Goal: Transaction & Acquisition: Purchase product/service

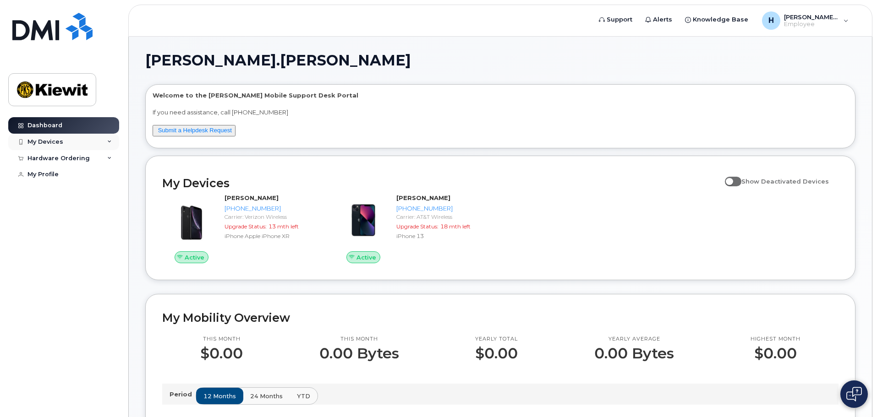
click at [54, 141] on div "My Devices" at bounding box center [45, 141] width 36 height 7
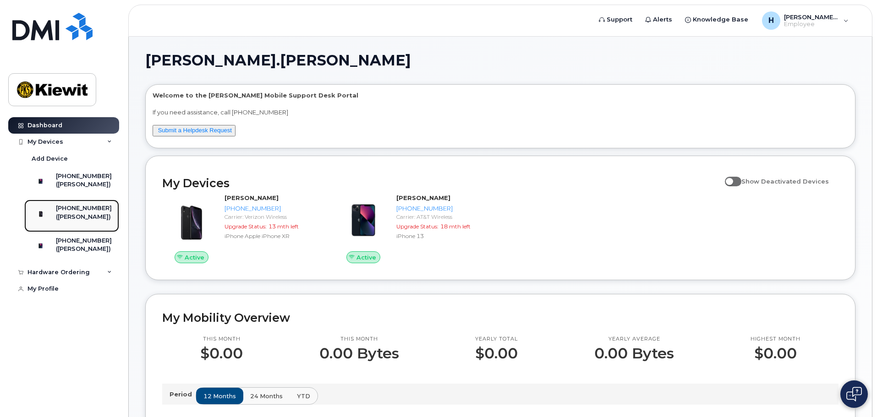
click at [91, 213] on div "[PHONE_NUMBER]" at bounding box center [84, 208] width 56 height 8
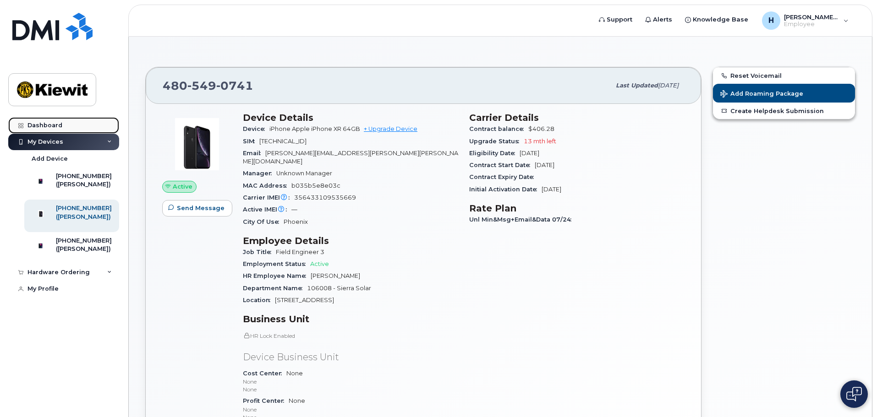
click at [27, 126] on div "Dashboard" at bounding box center [44, 125] width 35 height 7
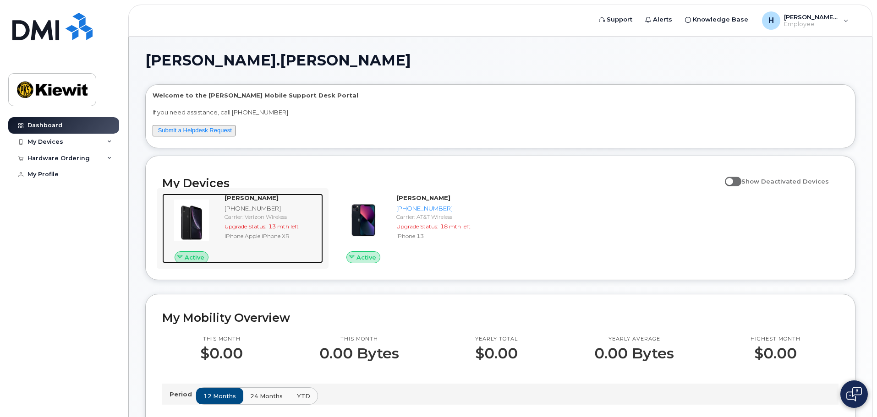
click at [187, 221] on img at bounding box center [191, 220] width 44 height 44
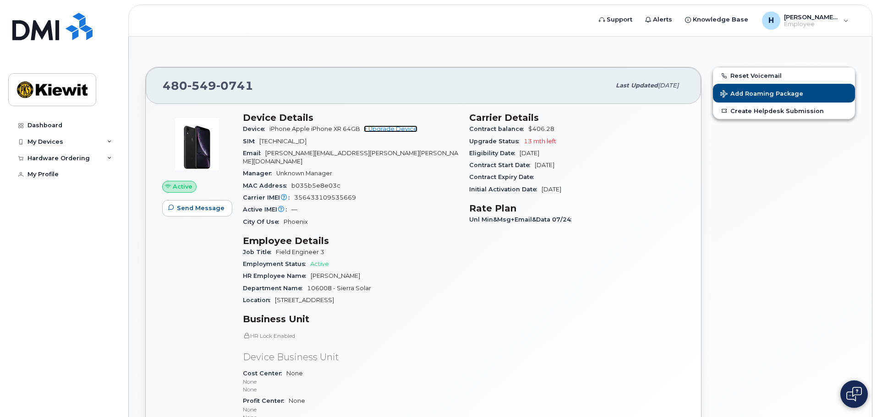
click at [402, 131] on link "+ Upgrade Device" at bounding box center [391, 129] width 54 height 7
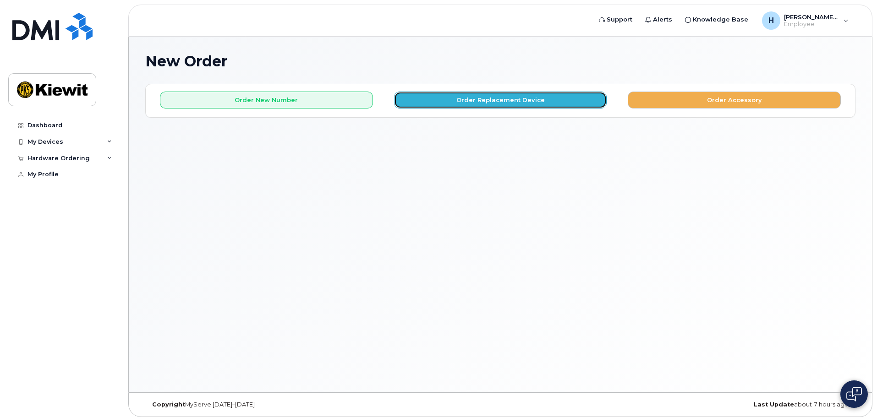
click at [519, 97] on button "Order Replacement Device" at bounding box center [500, 100] width 213 height 17
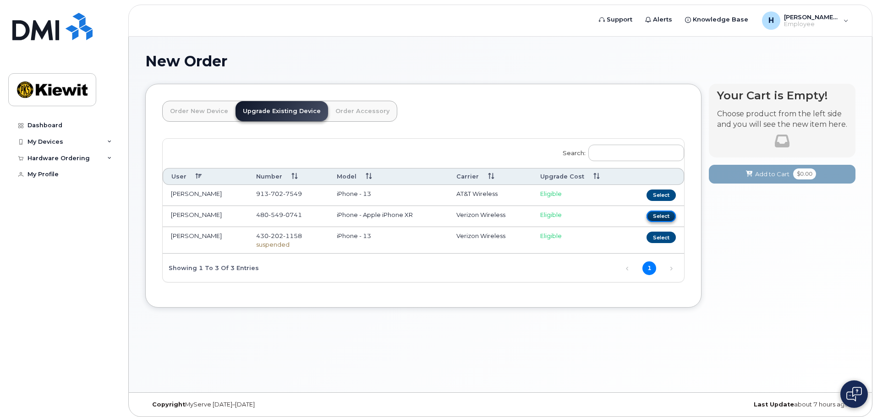
click at [657, 219] on button "Select" at bounding box center [660, 216] width 29 height 11
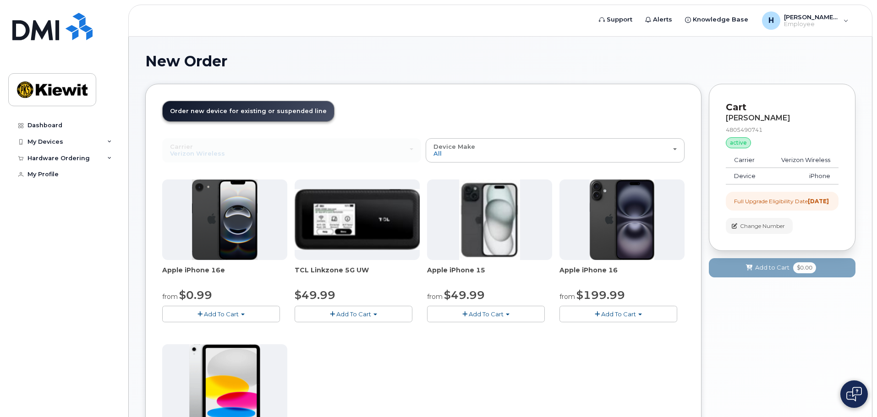
click at [475, 313] on span "Add To Cart" at bounding box center [486, 314] width 35 height 7
click at [517, 330] on link "$49.99 - 2 Year Upgrade (128GB)" at bounding box center [488, 331] width 119 height 11
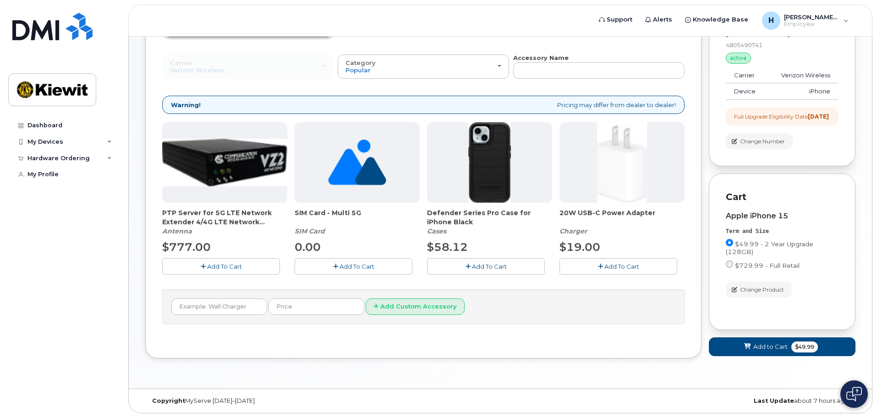
scroll to position [93, 0]
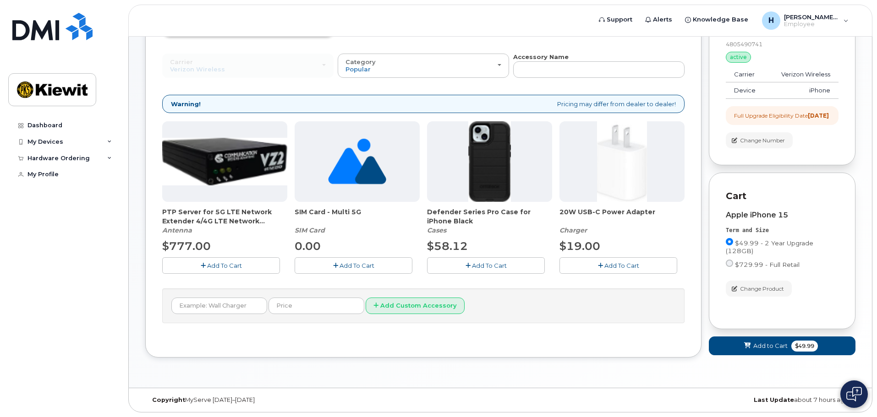
click at [516, 257] on button "Add To Cart" at bounding box center [486, 265] width 118 height 16
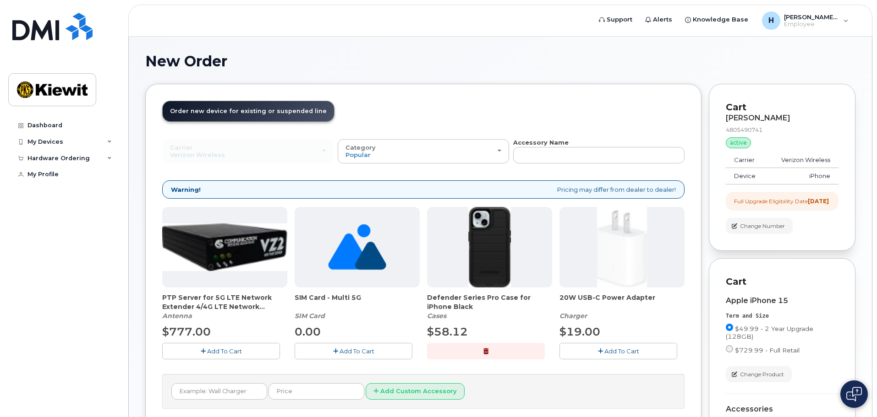
scroll to position [186, 0]
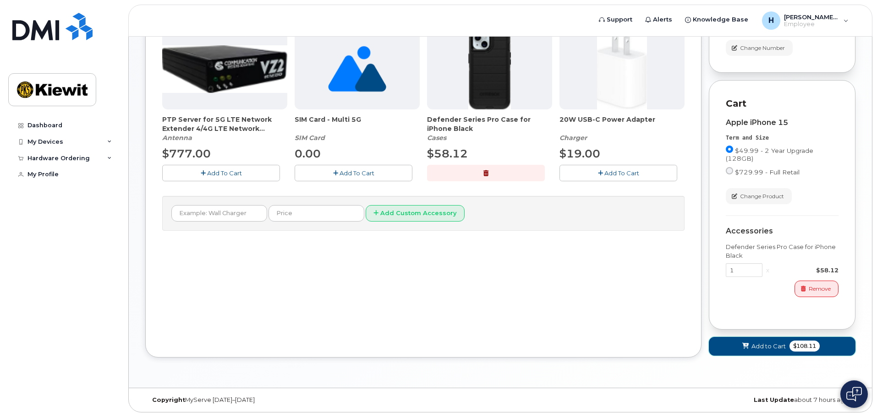
click at [735, 352] on button "Add to Cart $108.11" at bounding box center [782, 346] width 147 height 19
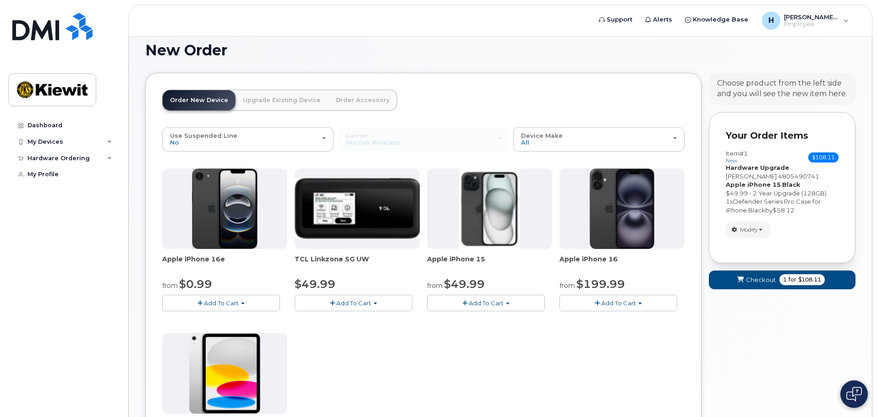
scroll to position [0, 0]
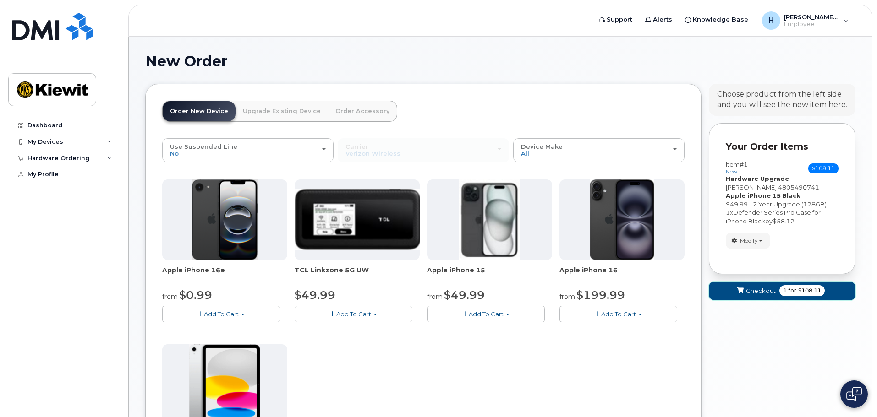
click at [765, 295] on button "Checkout 1 for $108.11" at bounding box center [782, 291] width 147 height 19
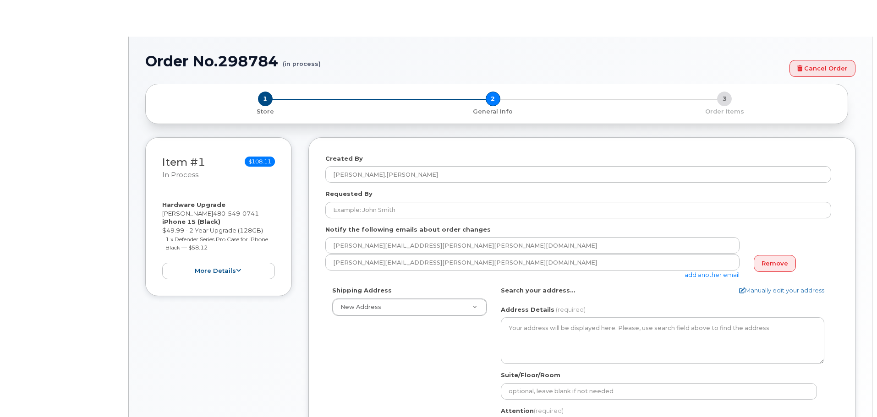
select select
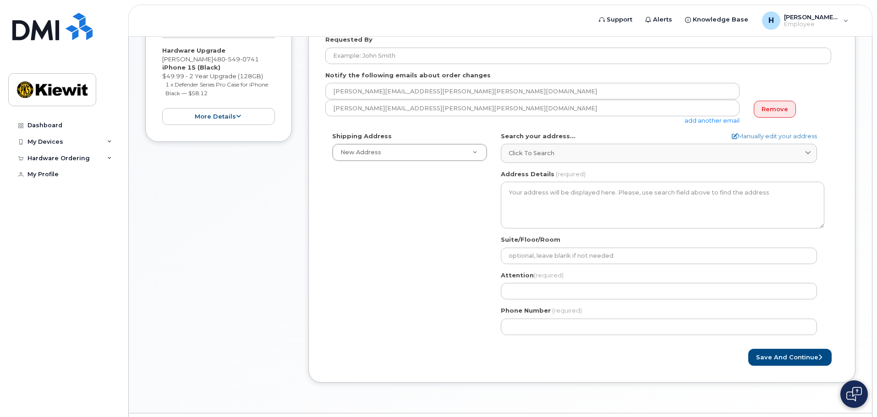
scroll to position [137, 0]
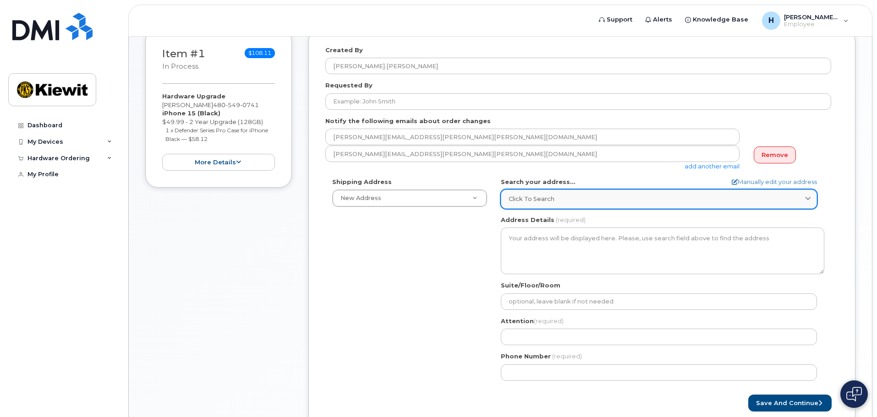
click at [565, 196] on div "Click to search" at bounding box center [658, 199] width 301 height 9
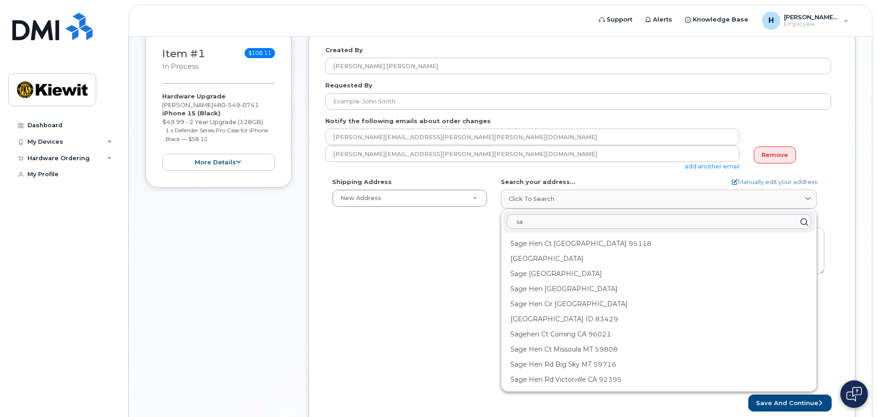
type input "s"
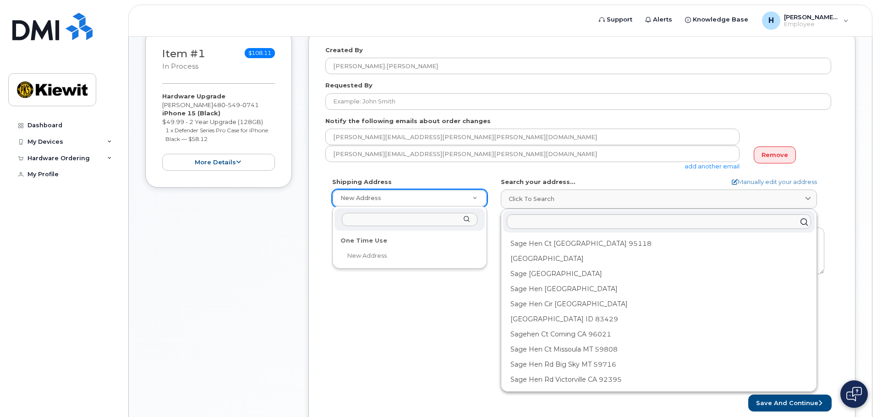
click at [408, 236] on div "One Time Use" at bounding box center [409, 241] width 145 height 14
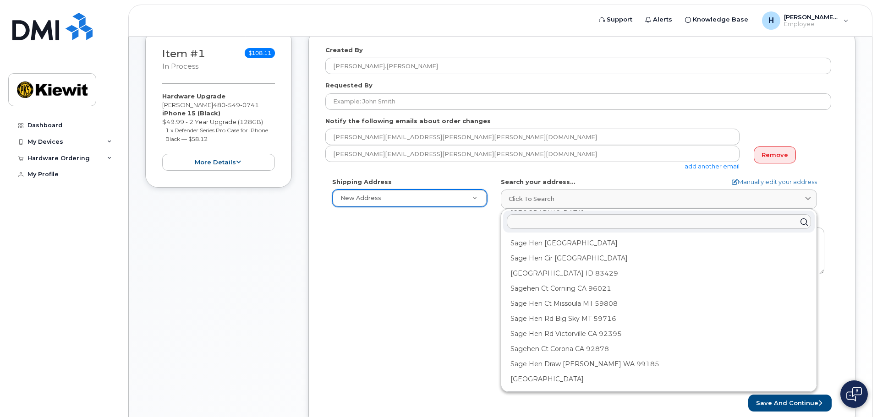
click at [849, 190] on div "Created By [PERSON_NAME].[PERSON_NAME] Requested By Notify the following emails…" at bounding box center [581, 229] width 547 height 400
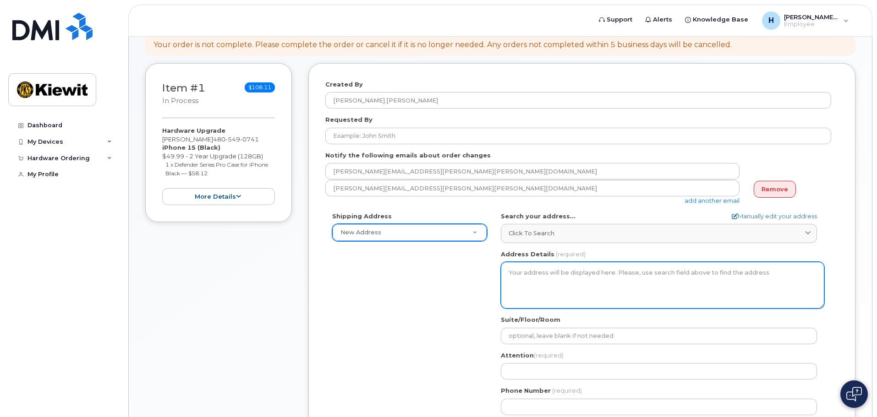
scroll to position [71, 0]
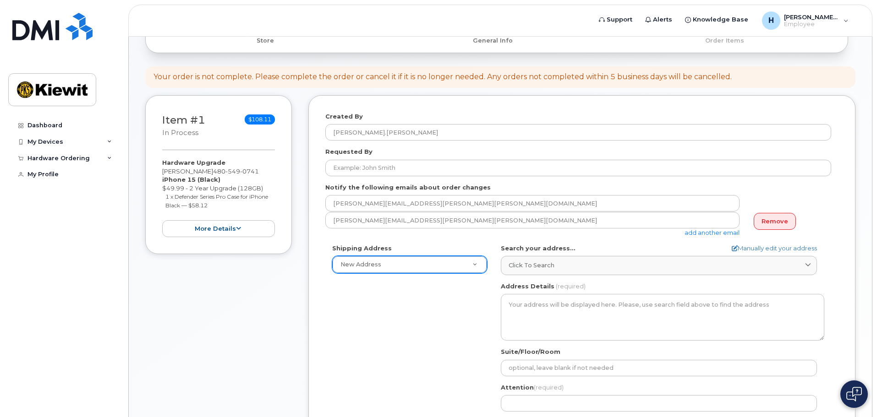
click at [548, 277] on div "AB Search your address... Manually edit your address Click to search Sage Hen C…" at bounding box center [662, 349] width 337 height 210
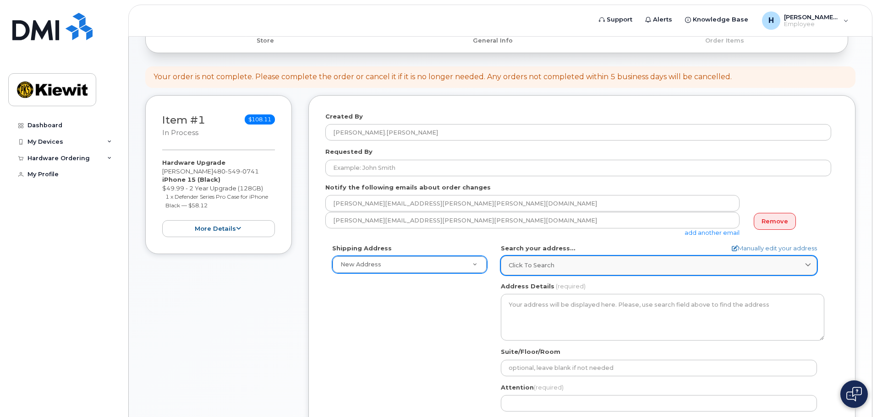
click at [571, 266] on div "Click to search" at bounding box center [658, 265] width 301 height 9
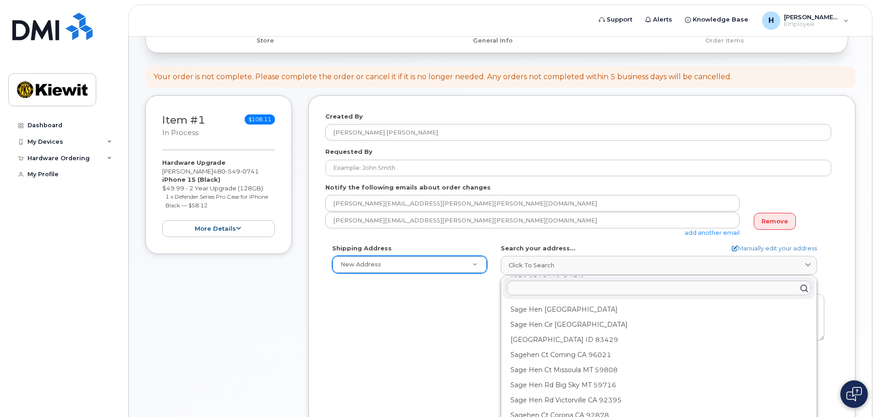
click at [473, 320] on div "Shipping Address New Address New Address AB Search your address... Manually edi…" at bounding box center [578, 349] width 506 height 210
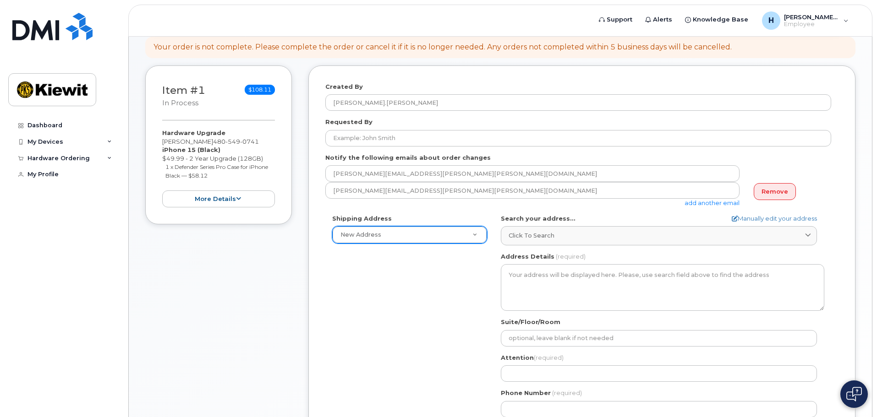
scroll to position [117, 0]
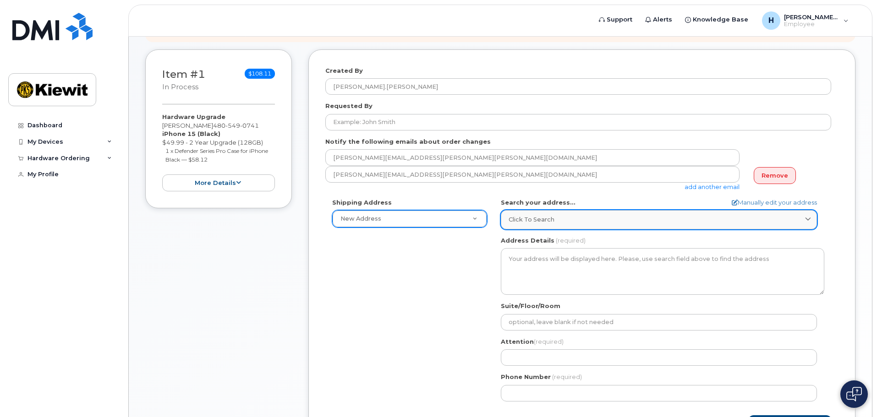
click at [554, 226] on link "Click to search" at bounding box center [659, 219] width 316 height 19
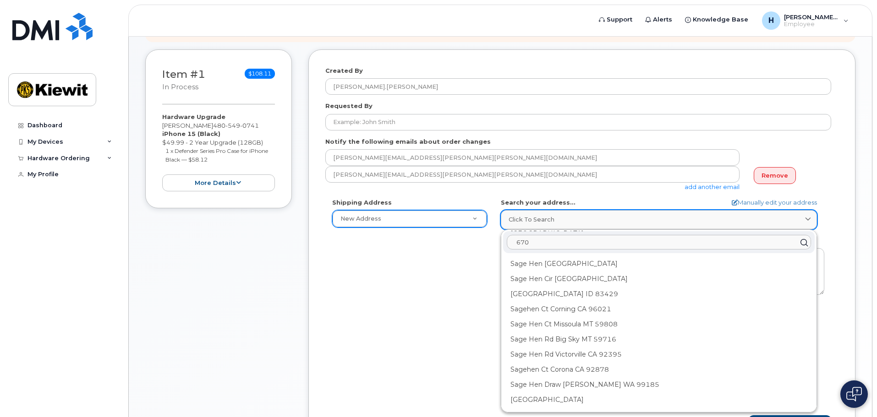
scroll to position [0, 0]
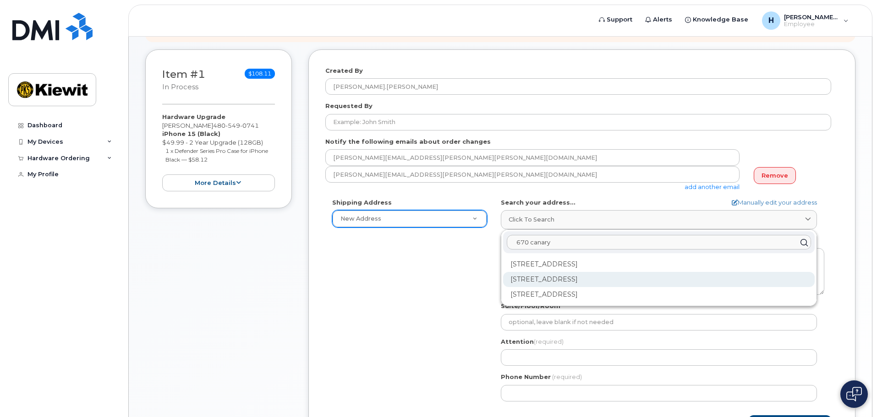
type input "670 canary"
click at [565, 281] on div "[STREET_ADDRESS]" at bounding box center [658, 279] width 311 height 15
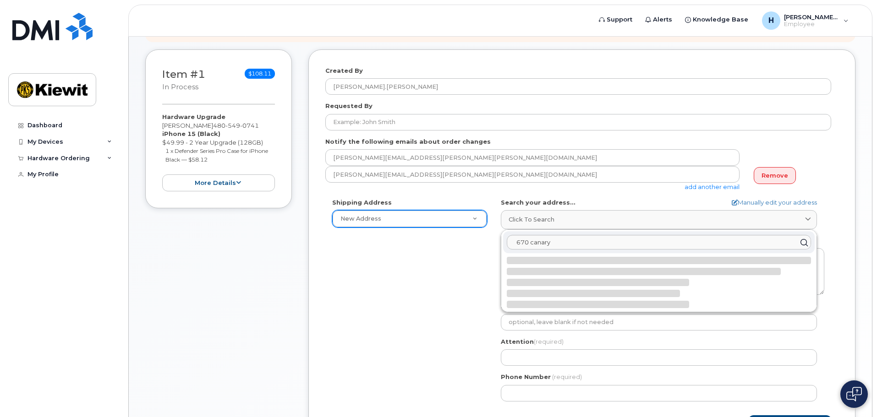
select select
type textarea "[STREET_ADDRESS]"
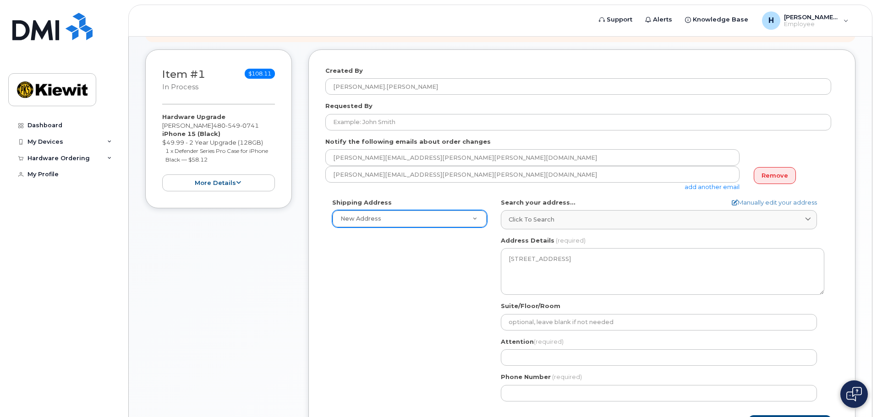
click at [438, 309] on div "Shipping Address New Address New Address NV [GEOGRAPHIC_DATA] Search your addre…" at bounding box center [578, 303] width 506 height 210
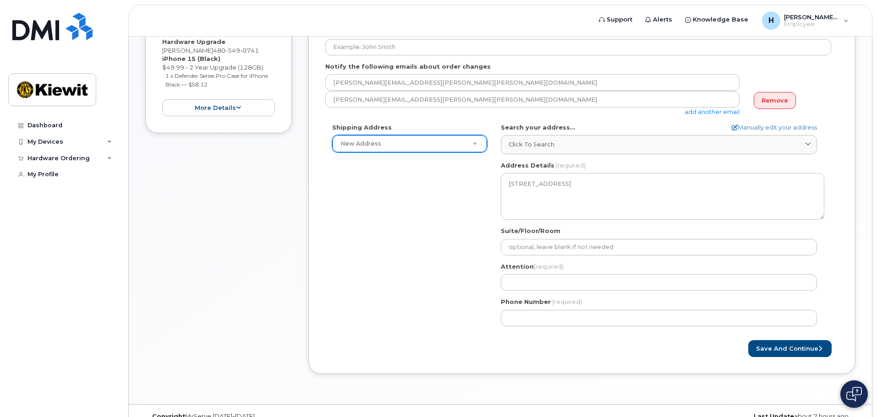
scroll to position [208, 0]
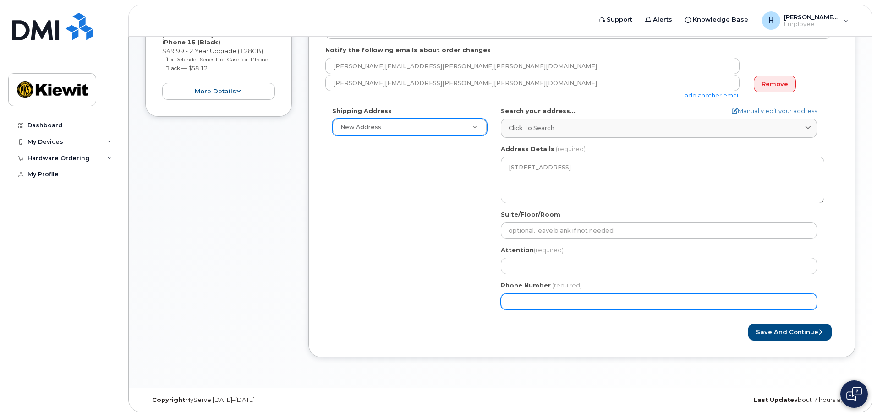
click at [644, 304] on input "Phone Number" at bounding box center [659, 302] width 316 height 16
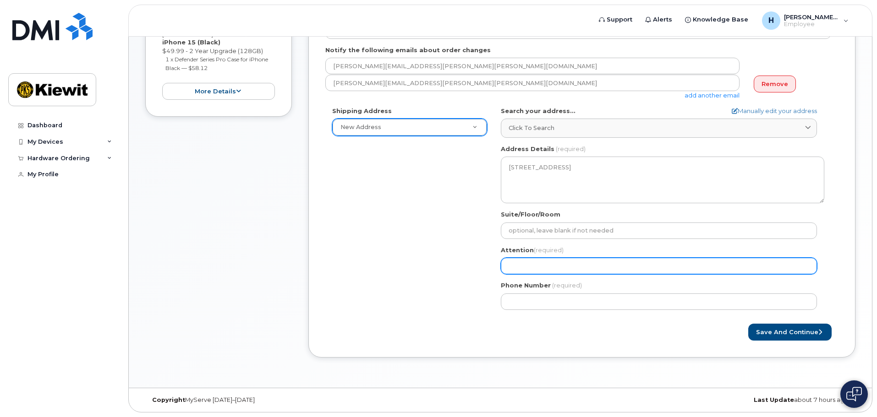
click at [601, 265] on input "Attention (required)" at bounding box center [659, 266] width 316 height 16
select select
type input "H"
select select
type input "Ho"
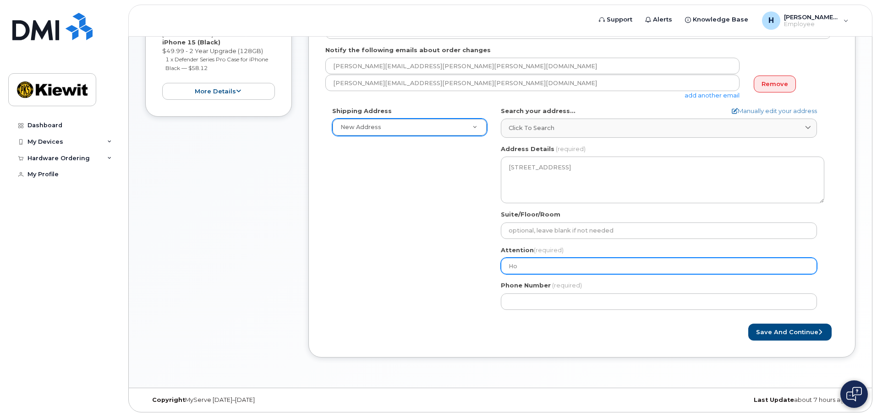
select select
type input "Hol"
select select
type input "Holl"
select select
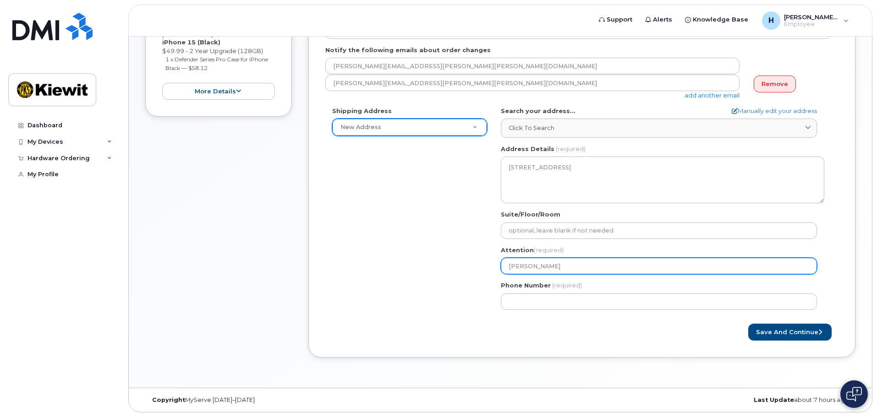
type input "Holly"
select select
type input "Holly W"
select select
type input "Holly We"
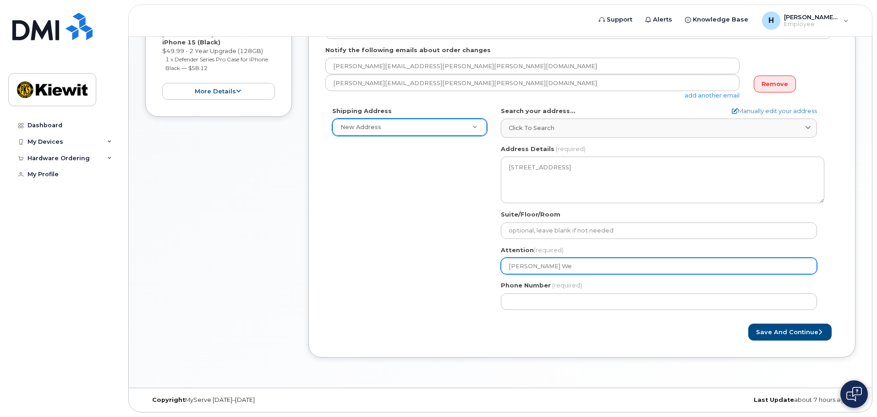
select select
type input "Holly Wey"
select select
type input "Holly Weya"
select select
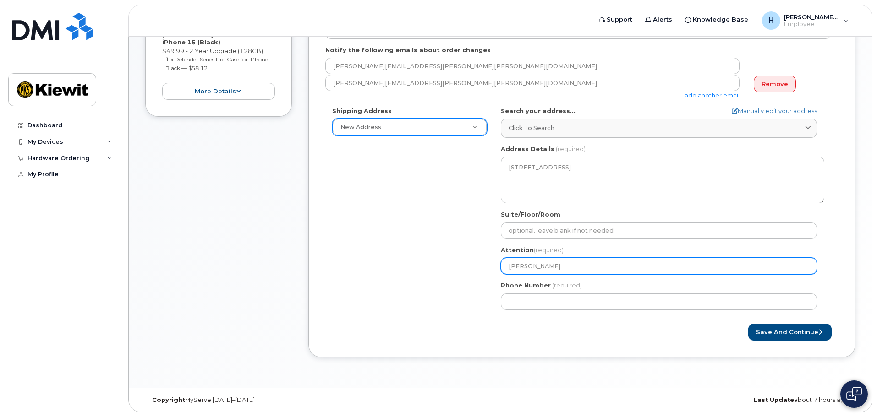
type input "Holly Weyan"
select select
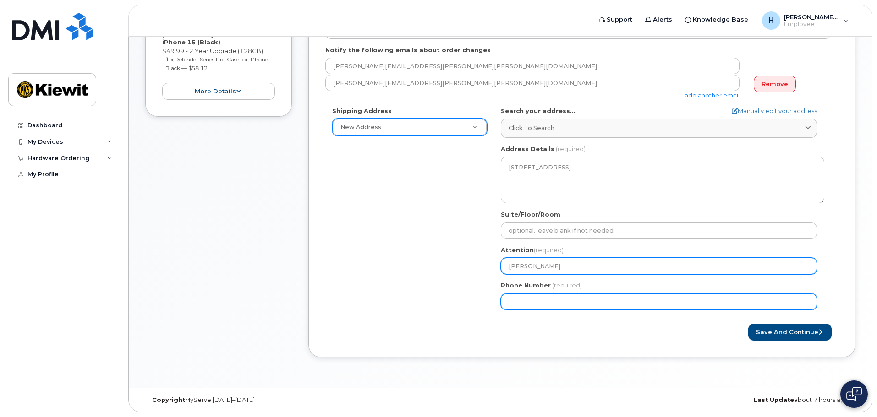
type input "[PERSON_NAME]"
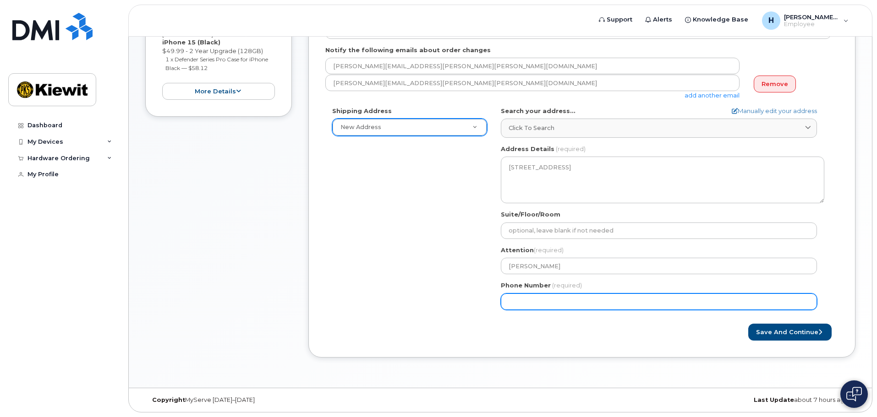
click at [607, 304] on input "Phone Number" at bounding box center [659, 302] width 316 height 16
type input "8"
type input "480549074"
select select
type input "4805490741"
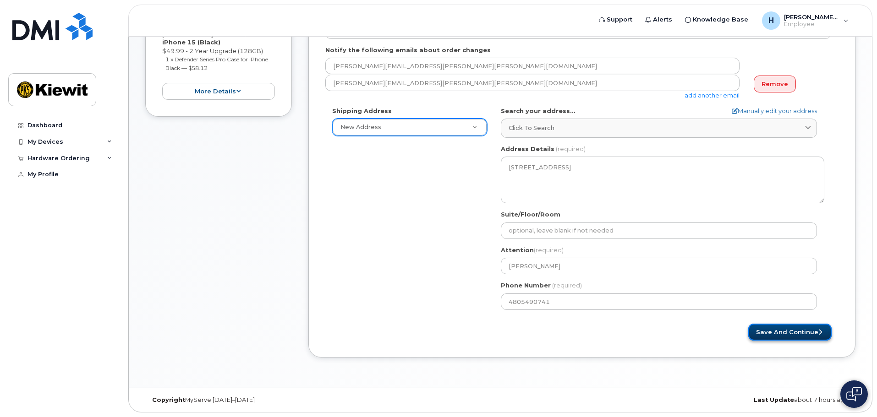
click at [786, 336] on button "Save and Continue" at bounding box center [789, 332] width 83 height 17
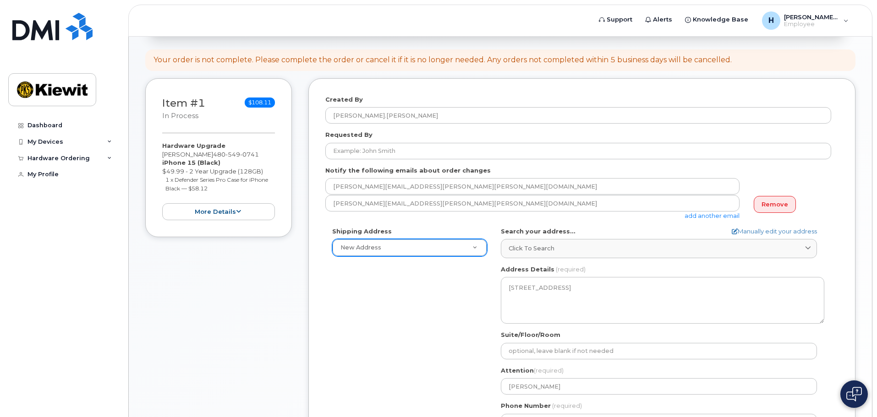
scroll to position [71, 0]
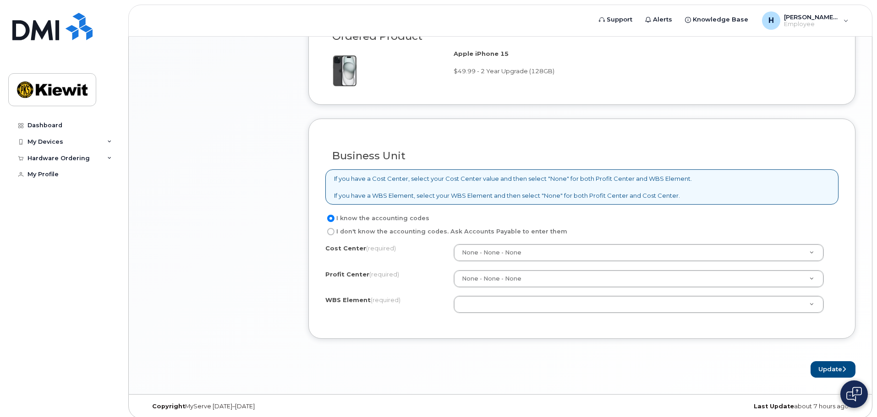
scroll to position [634, 0]
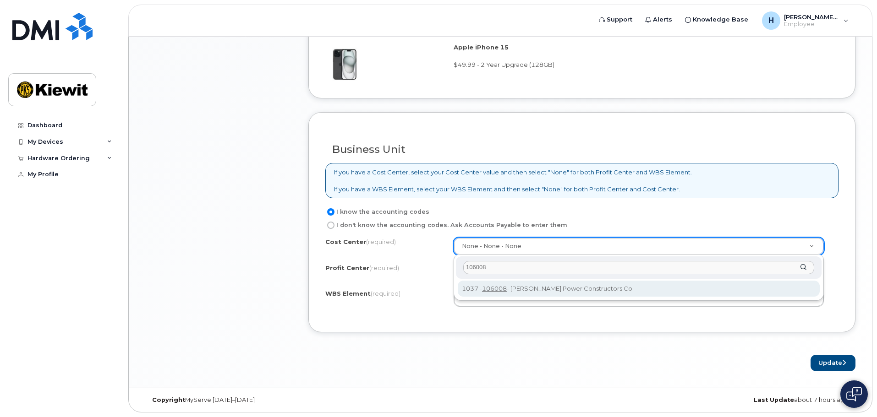
type input "106008"
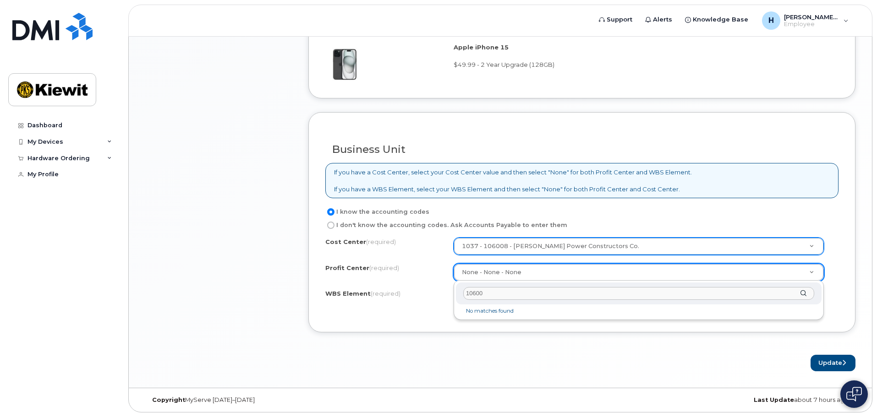
type input "106008"
drag, startPoint x: 491, startPoint y: 294, endPoint x: 467, endPoint y: 292, distance: 23.4
click at [467, 292] on input "106008" at bounding box center [638, 293] width 351 height 13
drag, startPoint x: 406, startPoint y: 304, endPoint x: 433, endPoint y: 320, distance: 31.4
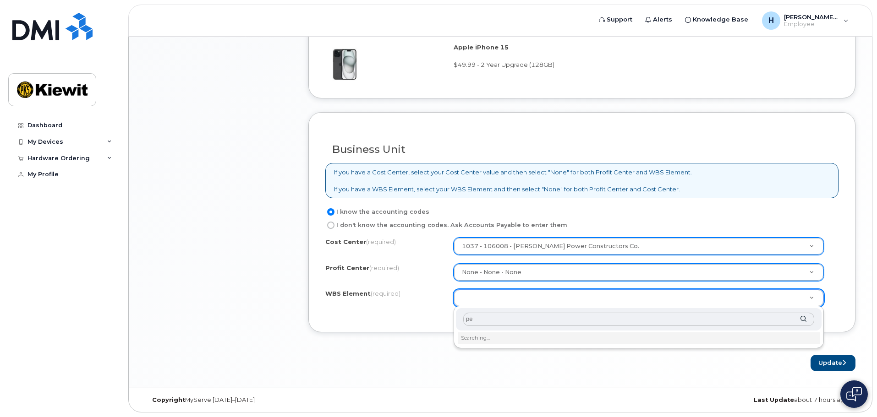
type input "p"
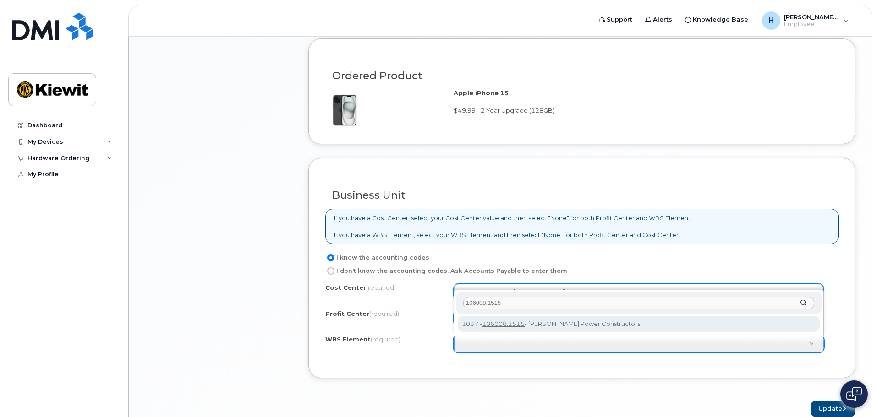
scroll to position [0, 0]
type input "106008.1515"
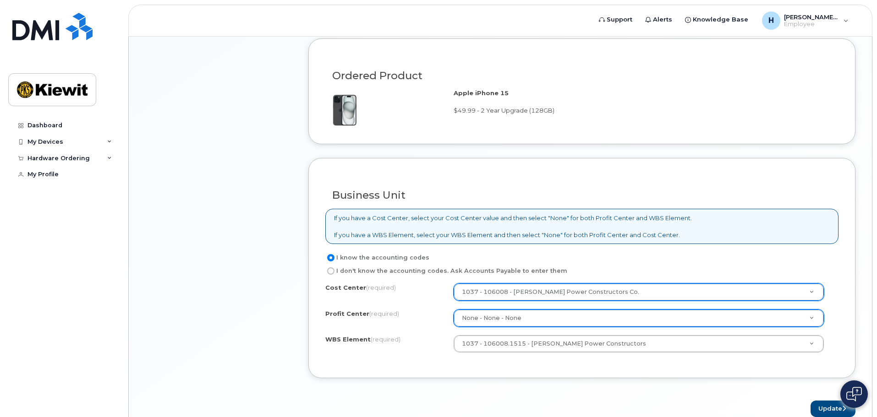
click at [428, 358] on div "Cost Center (required) 1037 - 106008 - Kiewit Power Constructors Co. 106008 Pro…" at bounding box center [581, 323] width 513 height 78
click at [435, 362] on div "Business Unit If you have a Cost Center, select your Cost Center value and then…" at bounding box center [581, 268] width 547 height 220
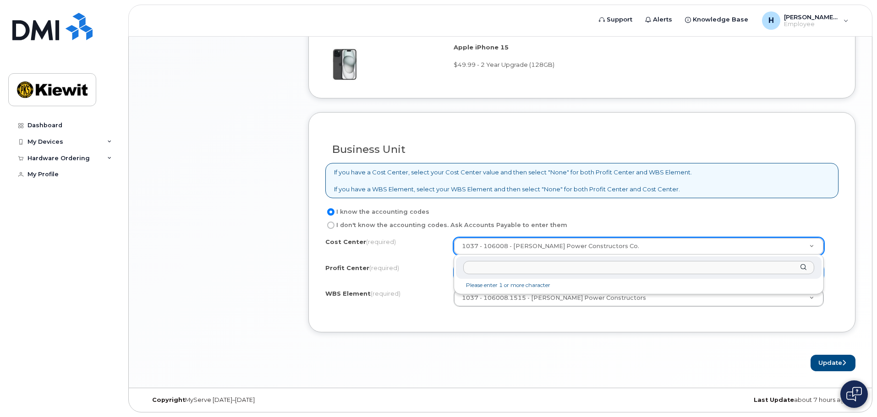
drag, startPoint x: 614, startPoint y: 244, endPoint x: 612, endPoint y: 250, distance: 5.8
type input "no"
type input "None"
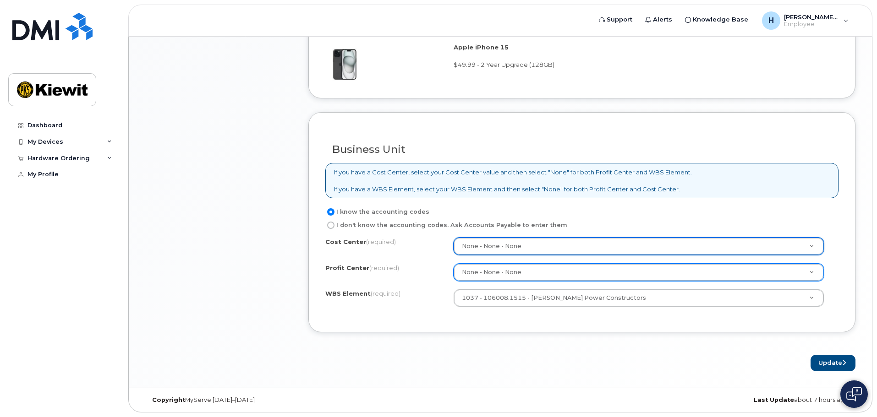
click at [607, 322] on div "Business Unit If you have a Cost Center, select your Cost Center value and then…" at bounding box center [581, 222] width 547 height 220
click at [819, 366] on button "Update" at bounding box center [832, 363] width 45 height 17
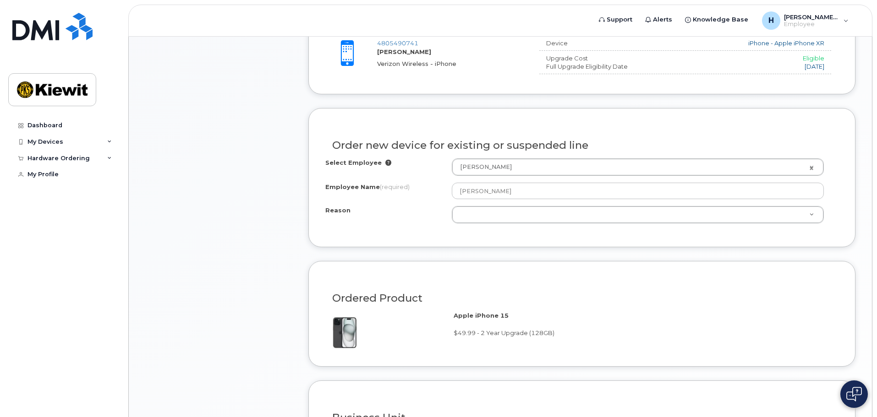
scroll to position [366, 0]
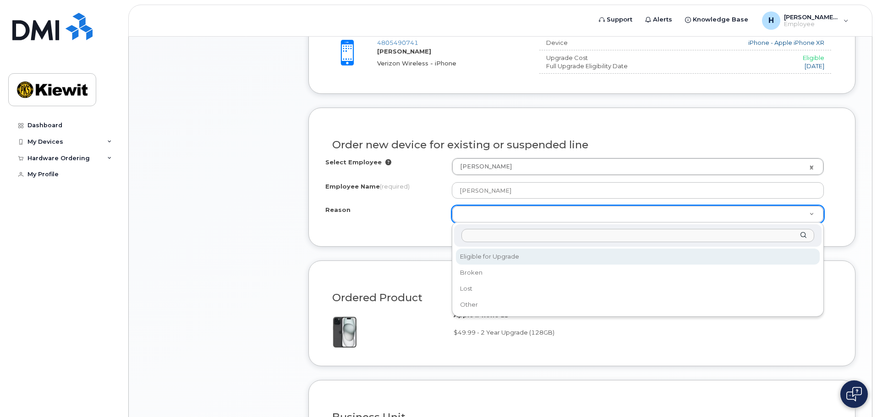
select select "eligible_for_upgrade"
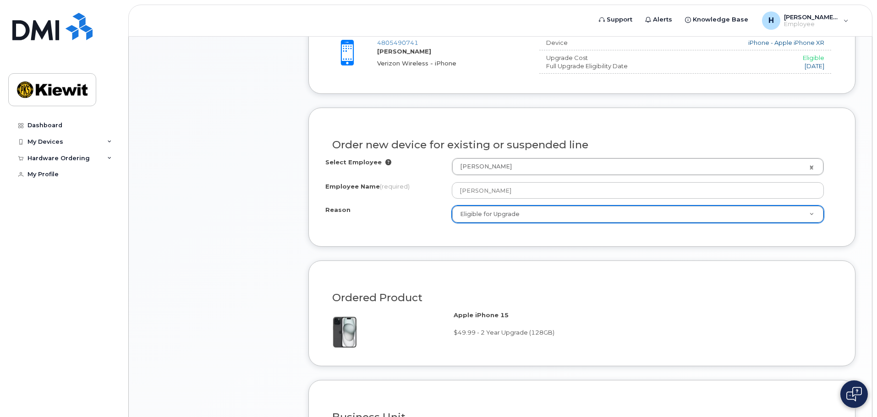
click at [418, 235] on div "Order new device for existing or suspended line Select Employee Holly Weyand 21…" at bounding box center [581, 177] width 547 height 139
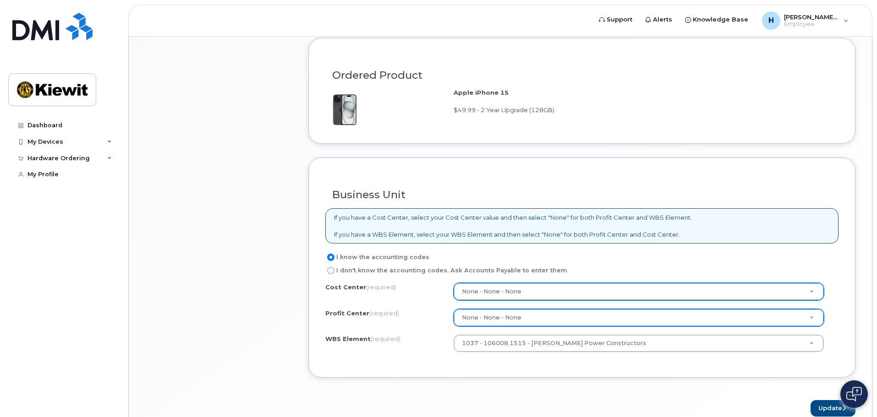
scroll to position [634, 0]
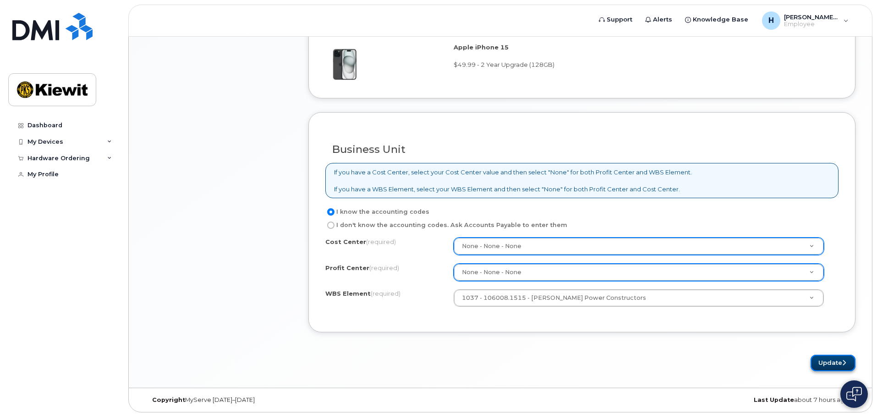
click at [816, 362] on button "Update" at bounding box center [832, 363] width 45 height 17
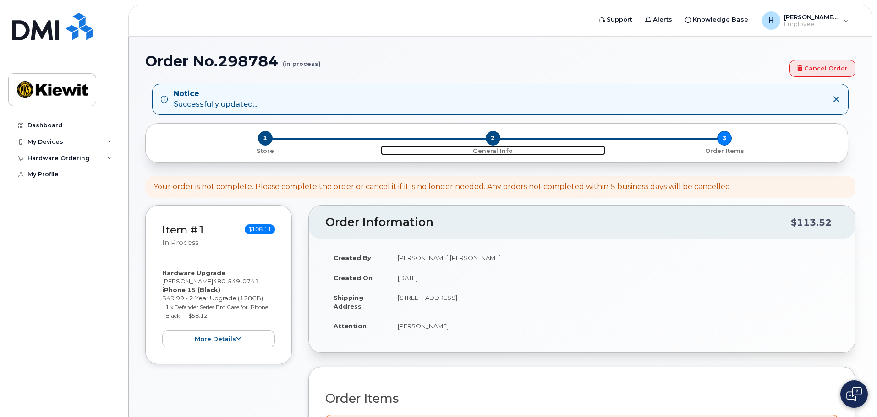
click at [494, 141] on span "2" at bounding box center [493, 138] width 15 height 15
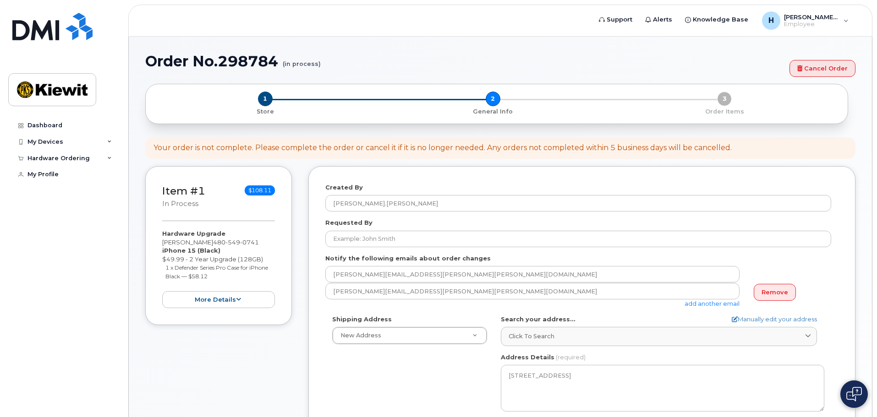
select select
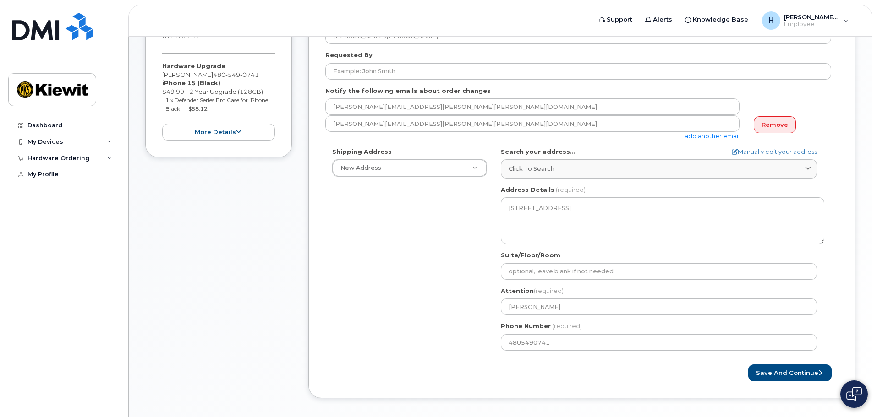
scroll to position [208, 0]
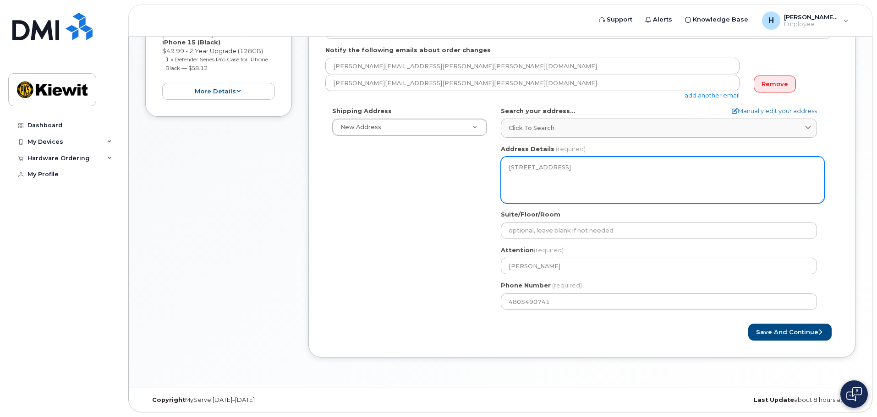
drag, startPoint x: 680, startPoint y: 169, endPoint x: 572, endPoint y: 163, distance: 108.8
click at [569, 163] on textarea "[STREET_ADDRESS]" at bounding box center [662, 180] width 323 height 47
click at [694, 173] on textarea "[STREET_ADDRESS]" at bounding box center [662, 180] width 323 height 47
click at [688, 169] on textarea "[STREET_ADDRESS]" at bounding box center [662, 180] width 323 height 47
drag, startPoint x: 596, startPoint y: 159, endPoint x: 475, endPoint y: 152, distance: 122.1
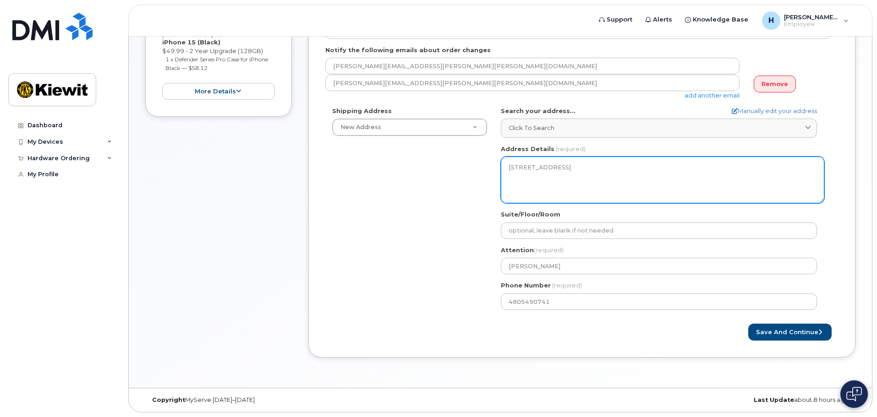
click at [475, 152] on div "Shipping Address New Address New Address 670 Canary Cir NV Fernley Search your …" at bounding box center [578, 212] width 506 height 210
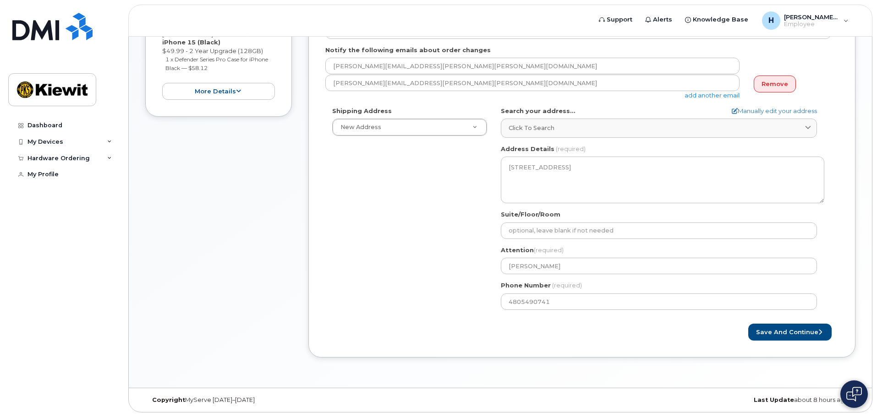
click at [855, 203] on div "Created By Holly.Weyand Requested By Notify the following emails about order ch…" at bounding box center [581, 158] width 547 height 400
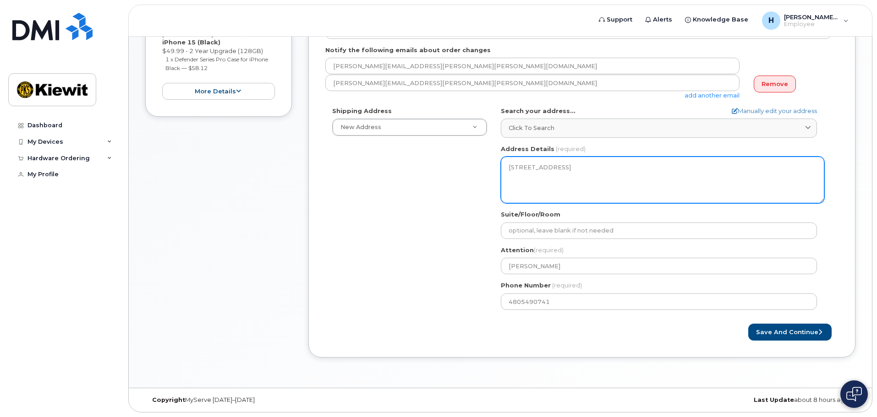
click at [695, 177] on textarea "[STREET_ADDRESS]" at bounding box center [662, 180] width 323 height 47
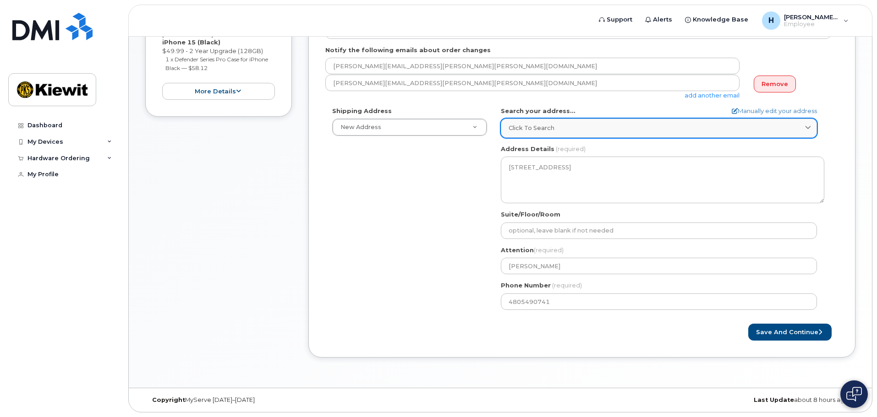
click at [716, 137] on link "Click to search" at bounding box center [659, 128] width 316 height 19
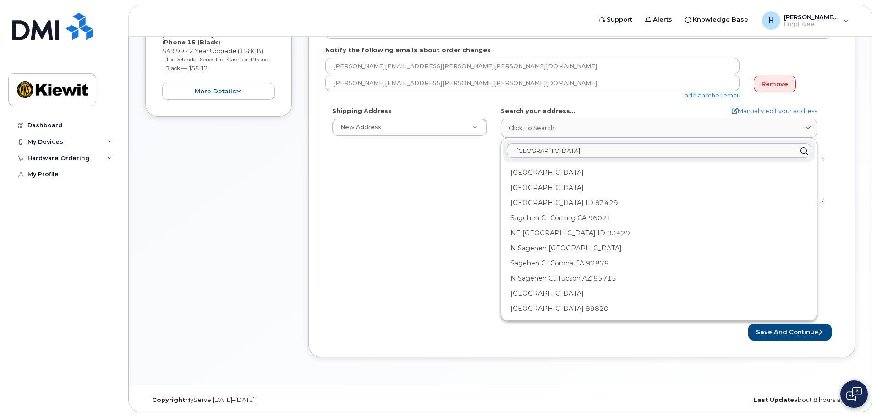
type input "12550 sagehen creek road"
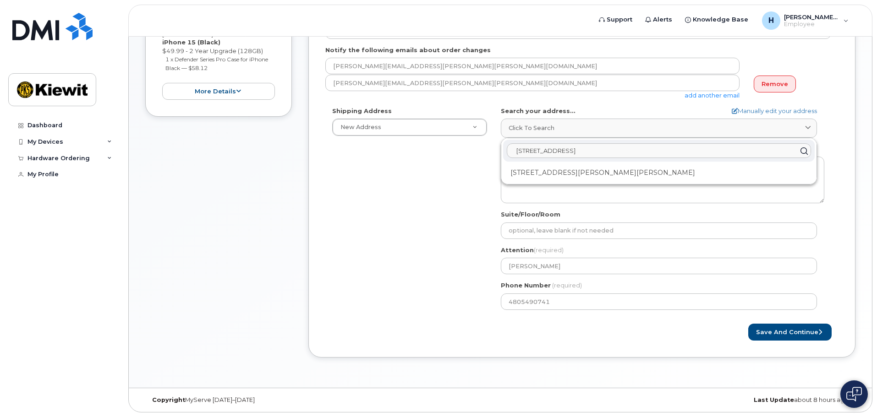
drag, startPoint x: 632, startPoint y: 147, endPoint x: 466, endPoint y: 140, distance: 166.0
click at [466, 140] on div "Shipping Address New Address New Address 670 Canary Cir NV Fernley Search your …" at bounding box center [578, 212] width 506 height 210
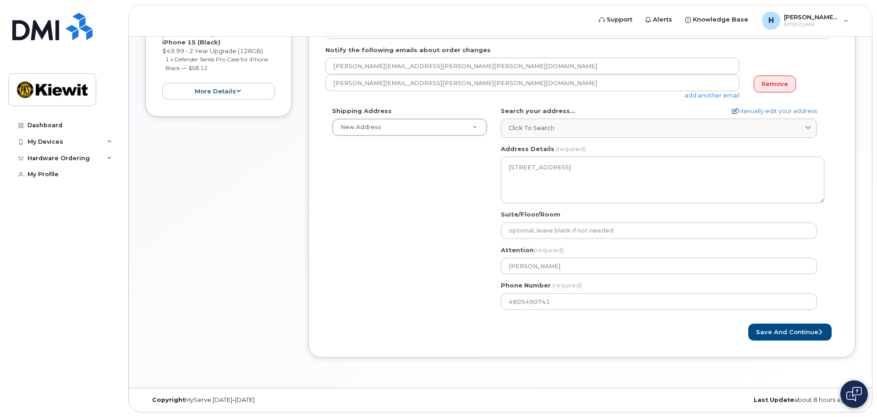
click at [443, 288] on div "Shipping Address New Address New Address 670 Canary Cir NV Fernley Search your …" at bounding box center [578, 212] width 506 height 210
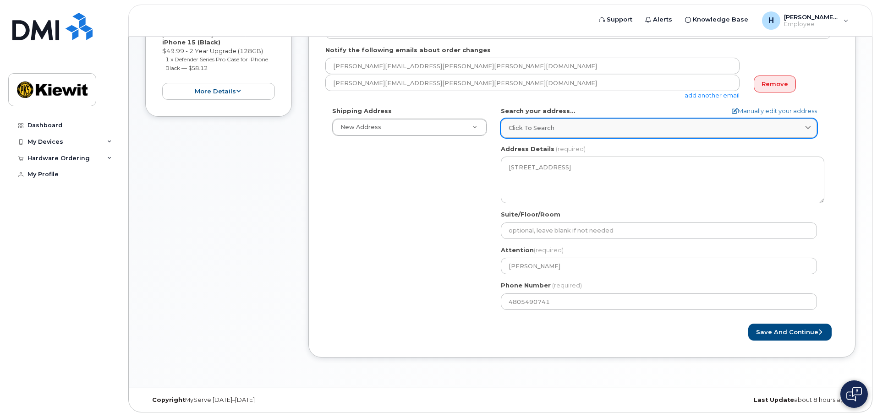
click at [740, 132] on div "Click to search" at bounding box center [658, 128] width 301 height 9
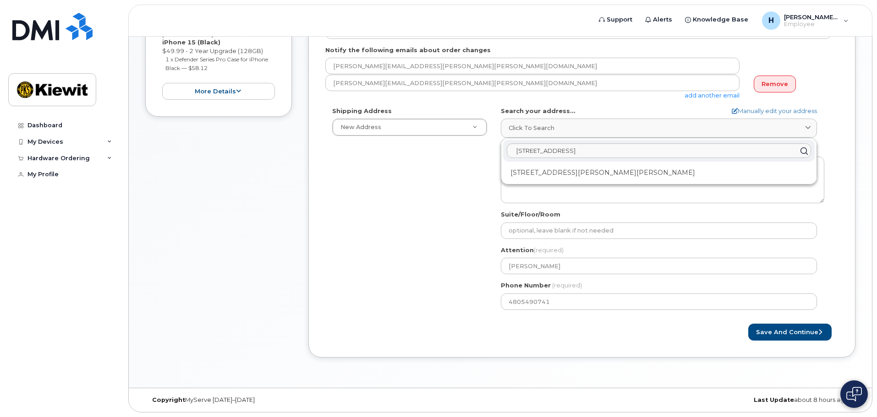
click at [435, 196] on div "Shipping Address New Address New Address 670 Canary Cir NV Fernley Search your …" at bounding box center [578, 212] width 506 height 210
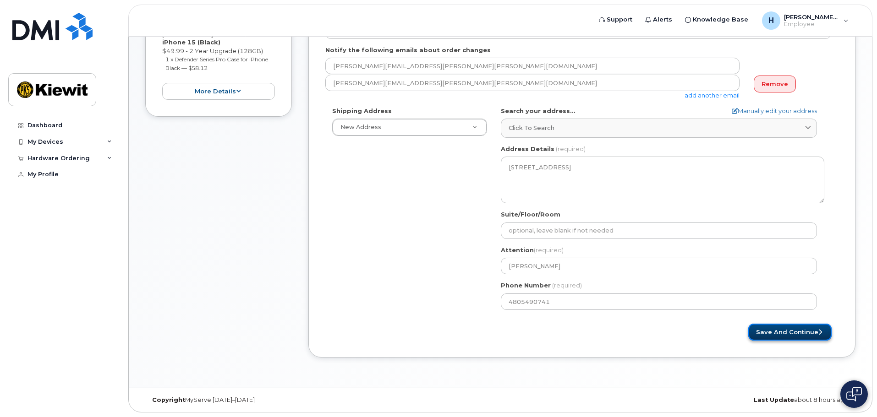
click at [813, 338] on button "Save and Continue" at bounding box center [789, 332] width 83 height 17
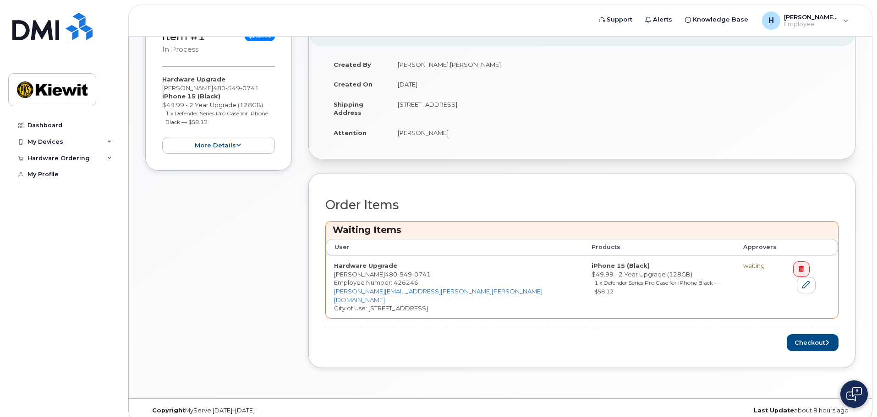
scroll to position [156, 0]
click at [827, 336] on button "Checkout" at bounding box center [813, 341] width 52 height 17
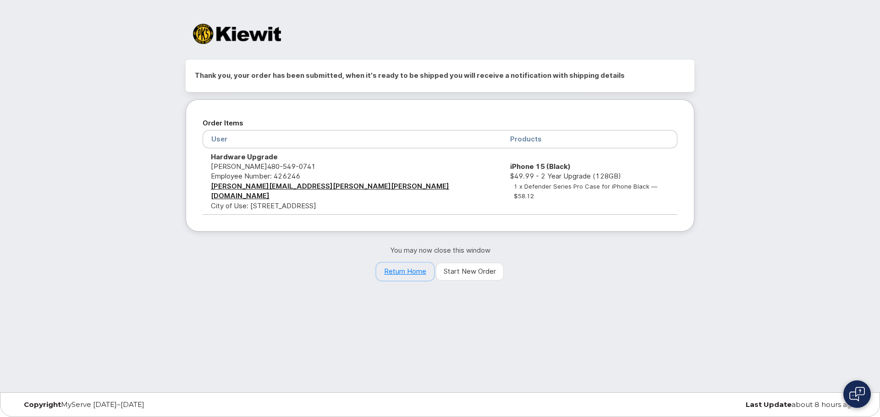
click at [411, 267] on link "Return Home" at bounding box center [405, 272] width 58 height 18
